Goal: Task Accomplishment & Management: Manage account settings

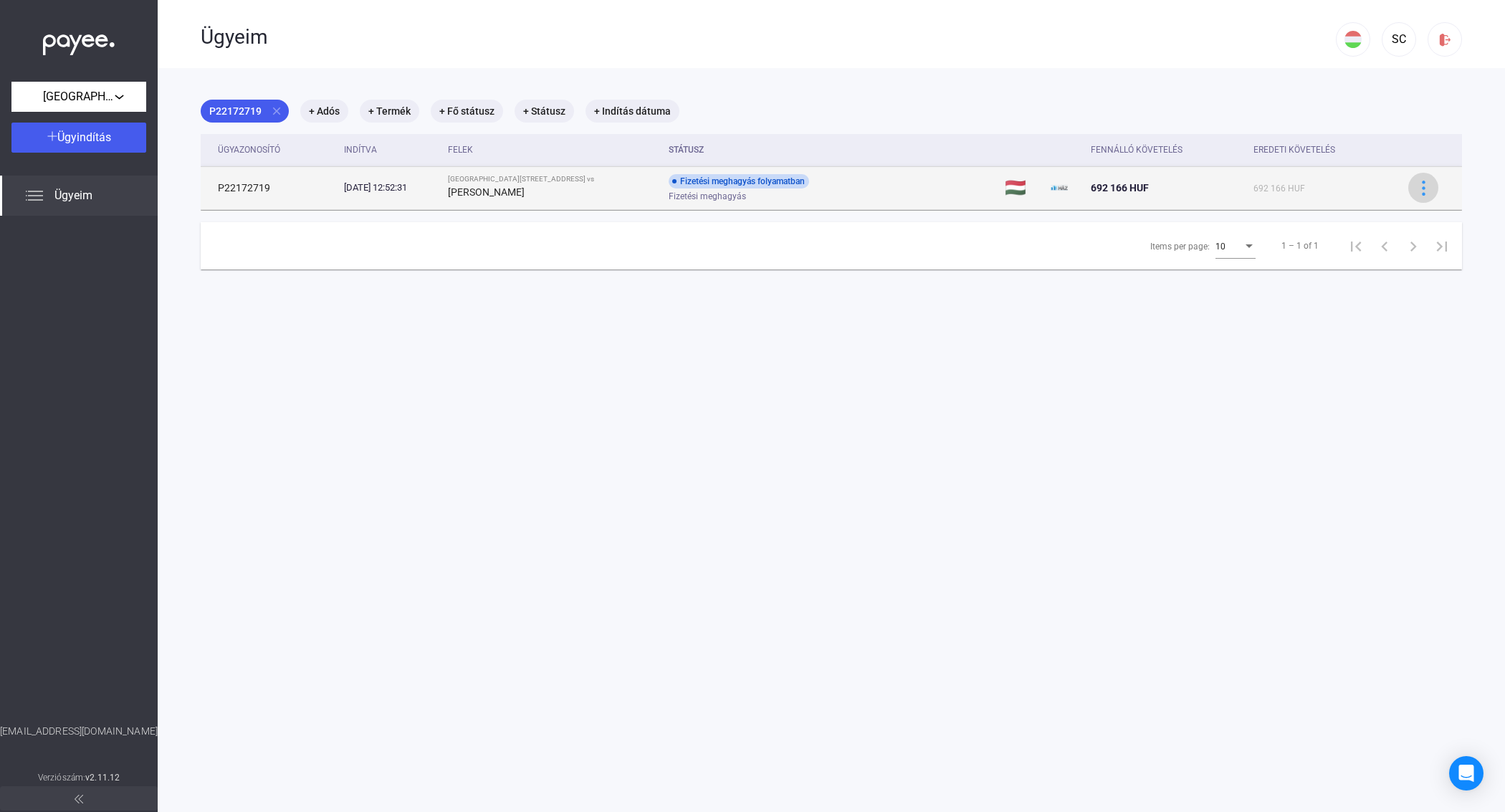
click at [1416, 190] on img at bounding box center [1424, 188] width 15 height 15
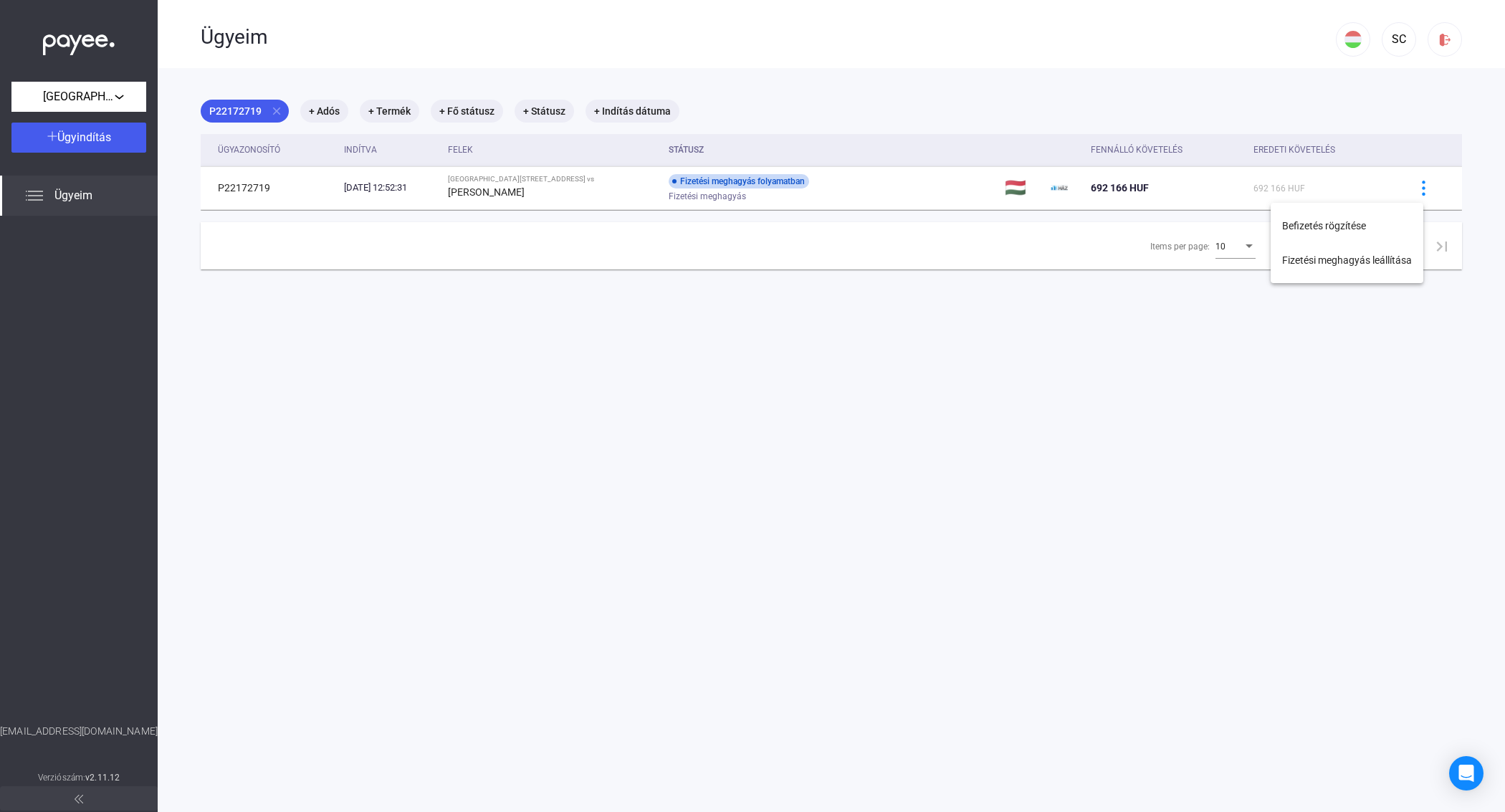
click at [739, 331] on div at bounding box center [752, 406] width 1505 height 812
click at [107, 105] on span "[GEOGRAPHIC_DATA][STREET_ADDRESS]." at bounding box center [78, 96] width 71 height 17
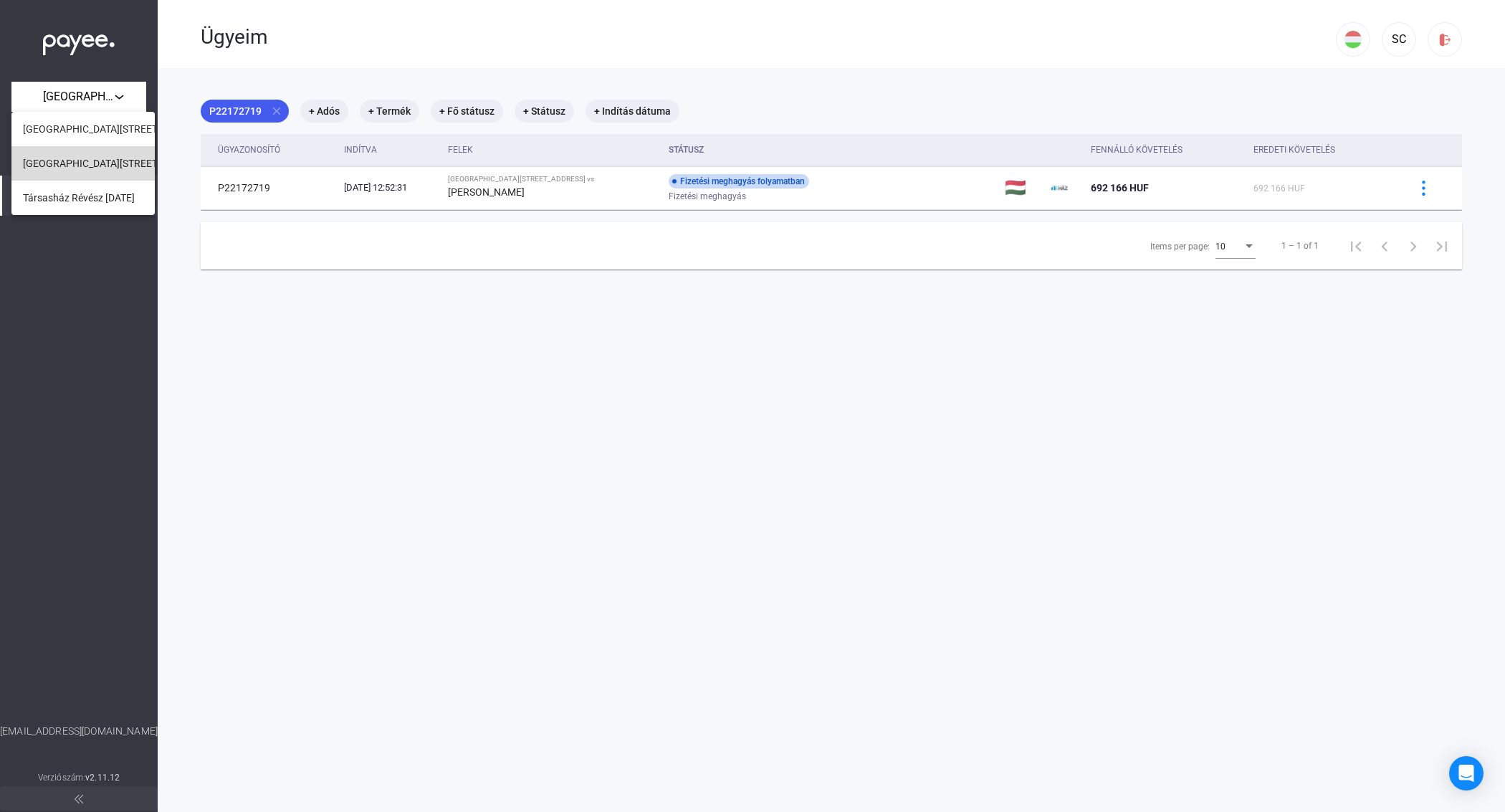
click at [113, 167] on span "[GEOGRAPHIC_DATA][STREET_ADDRESS]" at bounding box center [115, 163] width 185 height 17
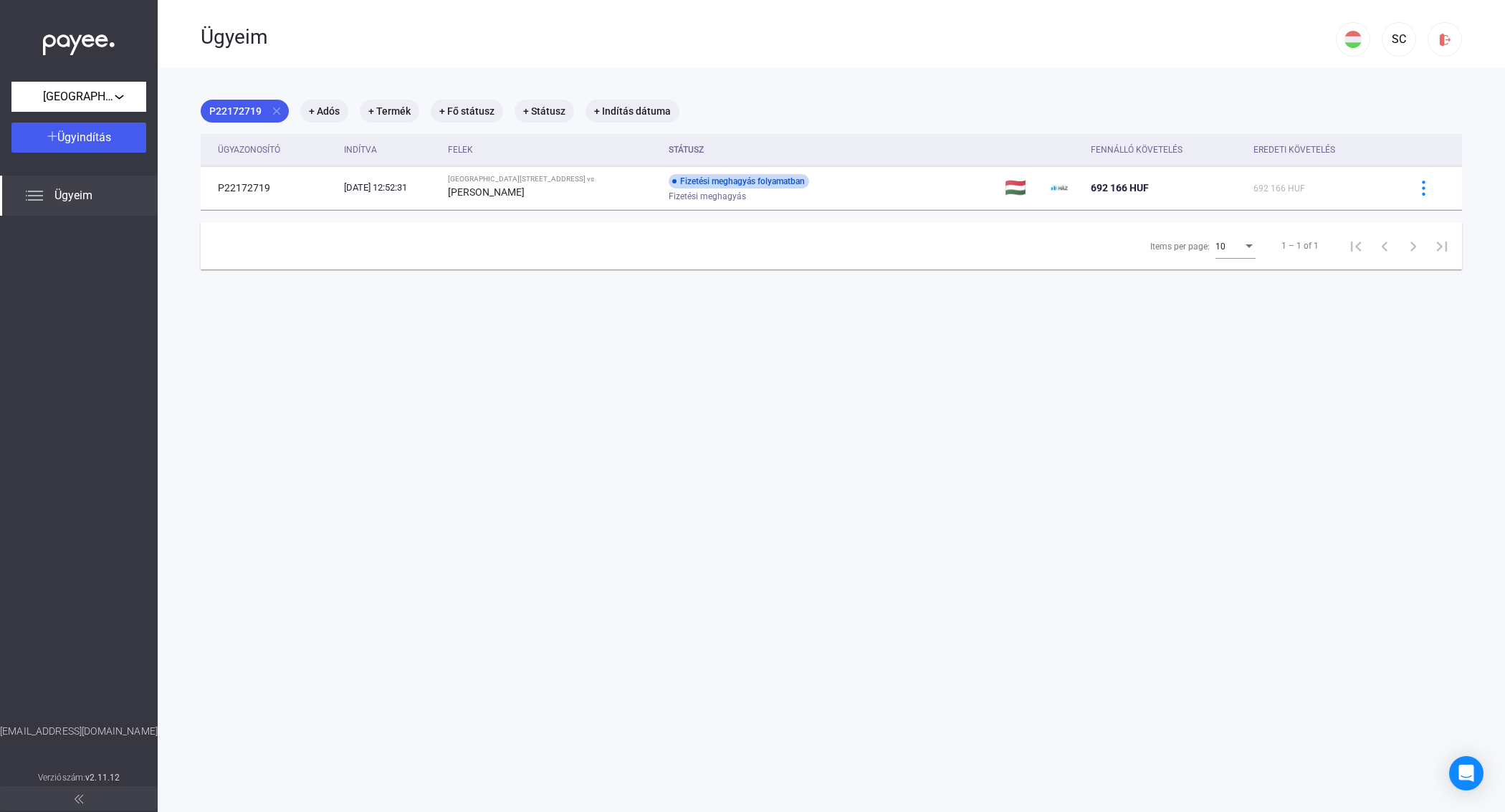
click at [102, 202] on div "Ügyeim" at bounding box center [79, 195] width 158 height 40
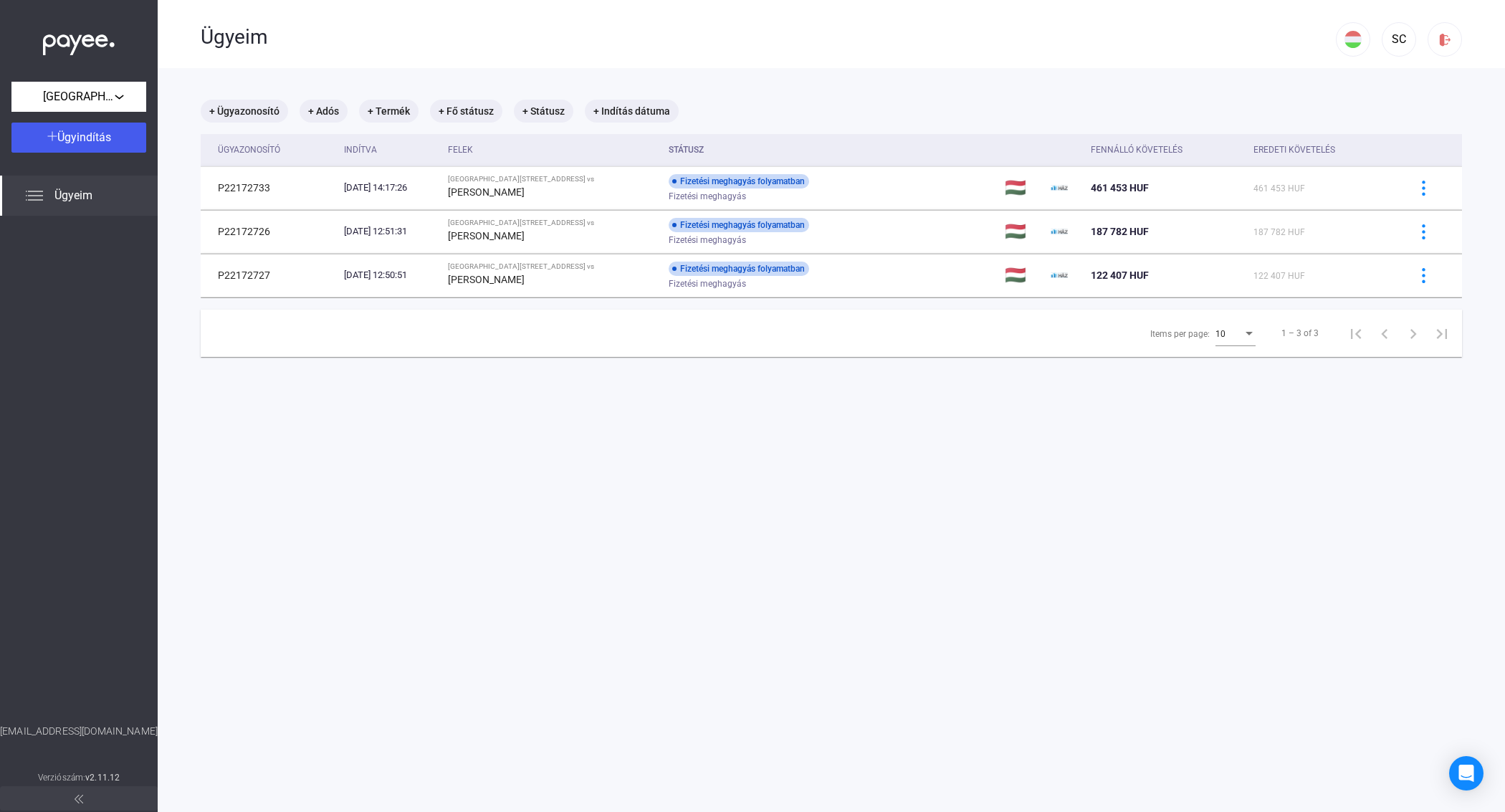
click at [857, 611] on main "+ Ügyazonosító + Adós + Termék + Fő státusz + Státusz + Indítás dátuma Ügyazono…" at bounding box center [831, 474] width 1347 height 812
